Goal: Task Accomplishment & Management: Manage account settings

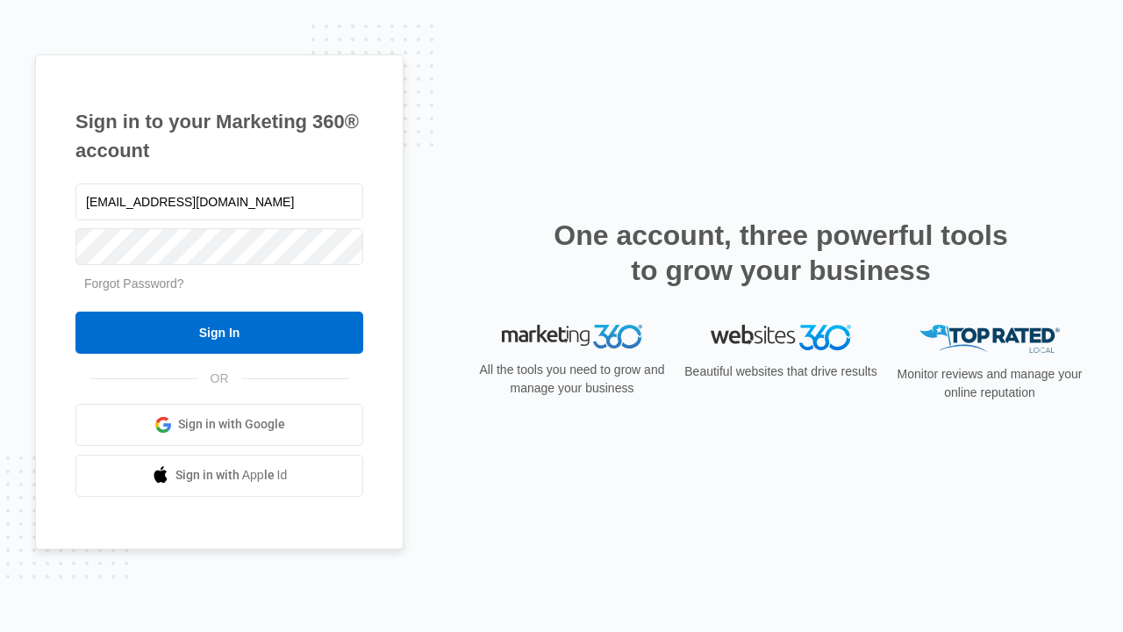
type input "dankie614@gmail.com"
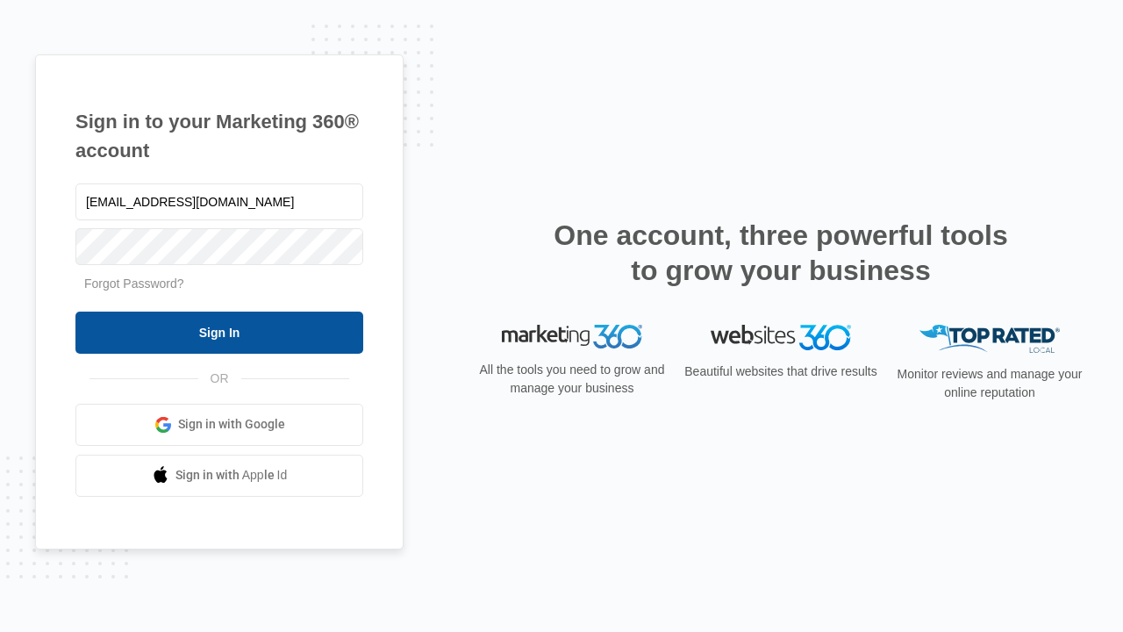
click at [219, 332] on input "Sign In" at bounding box center [219, 332] width 288 height 42
